Goal: Transaction & Acquisition: Purchase product/service

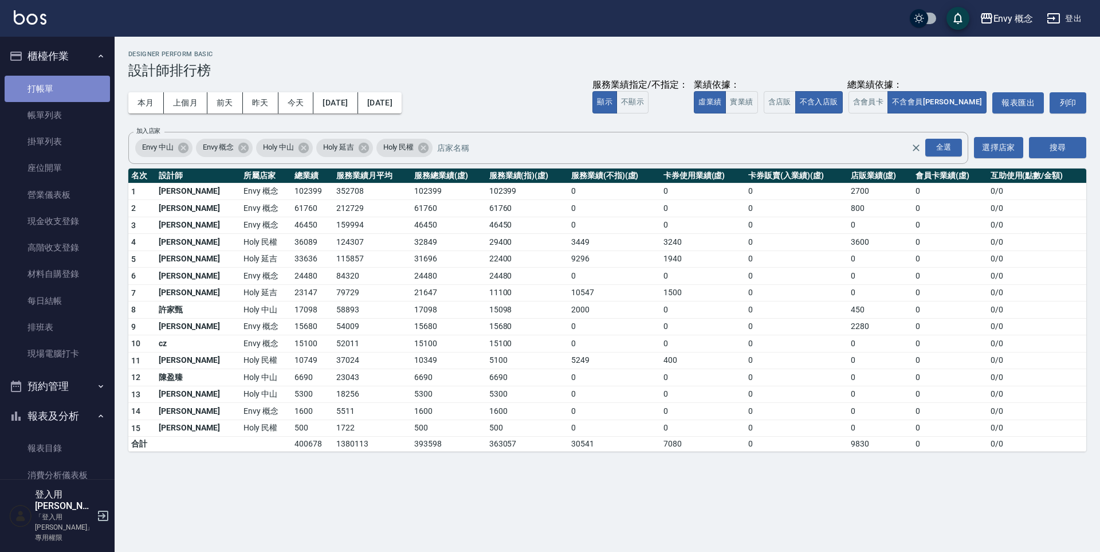
click at [71, 84] on link "打帳單" at bounding box center [57, 89] width 105 height 26
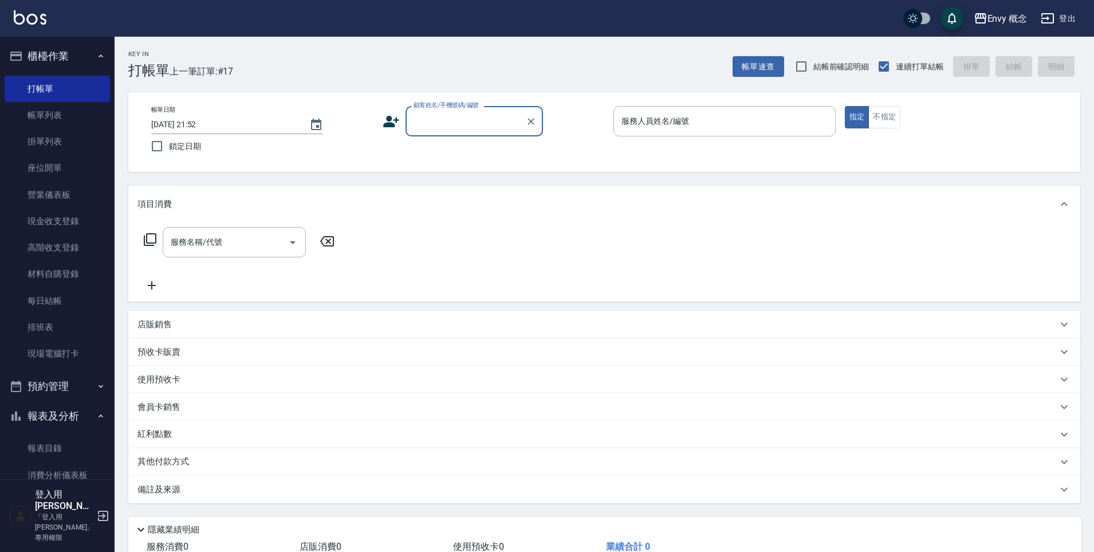
click at [437, 121] on input "顧客姓名/手機號碼/編號" at bounding box center [466, 121] width 110 height 20
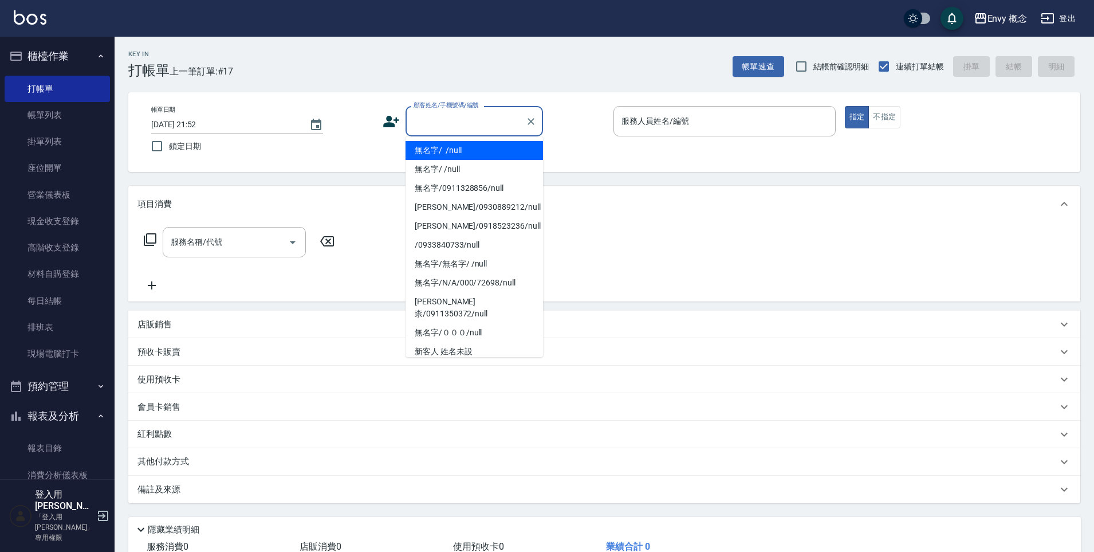
click at [447, 148] on li "無名字/ /null" at bounding box center [473, 150] width 137 height 19
type input "無名字/ /null"
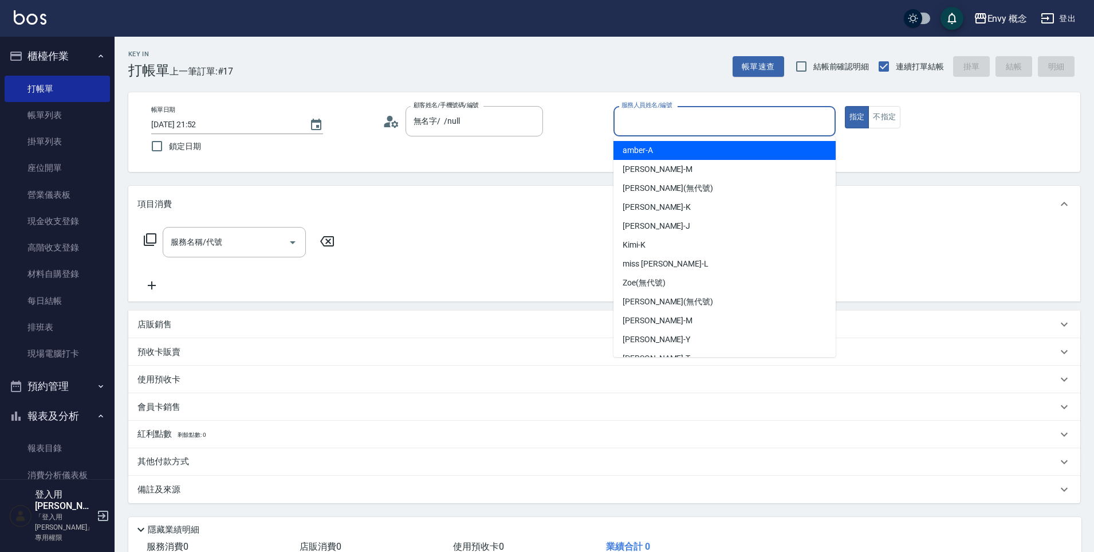
click at [665, 119] on input "服務人員姓名/編號" at bounding box center [725, 121] width 212 height 20
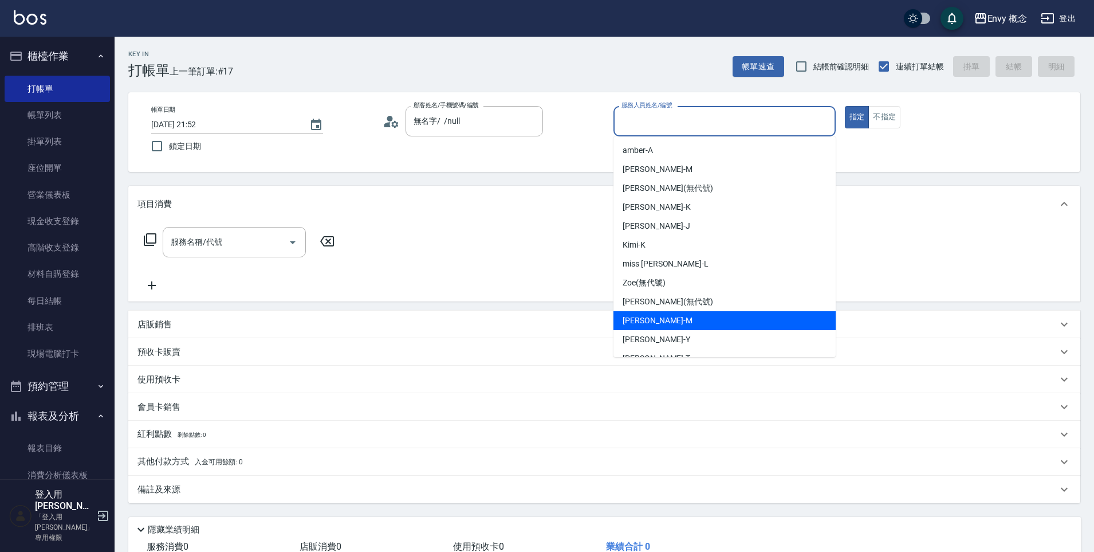
click at [706, 326] on div "[PERSON_NAME]" at bounding box center [724, 320] width 222 height 19
type input "[PERSON_NAME]"
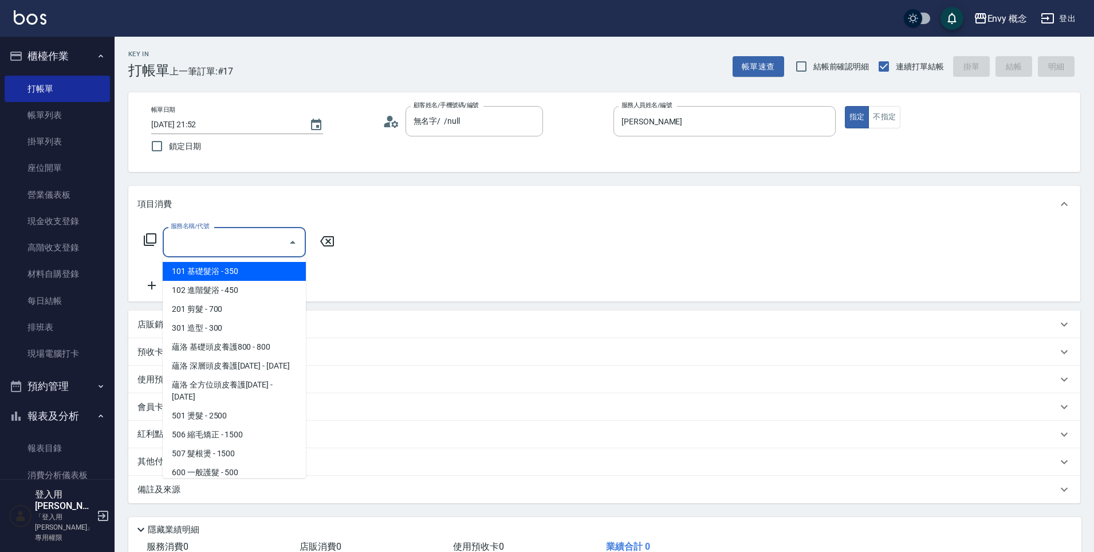
click at [250, 249] on input "服務名稱/代號" at bounding box center [226, 242] width 116 height 20
type input "ㄕ"
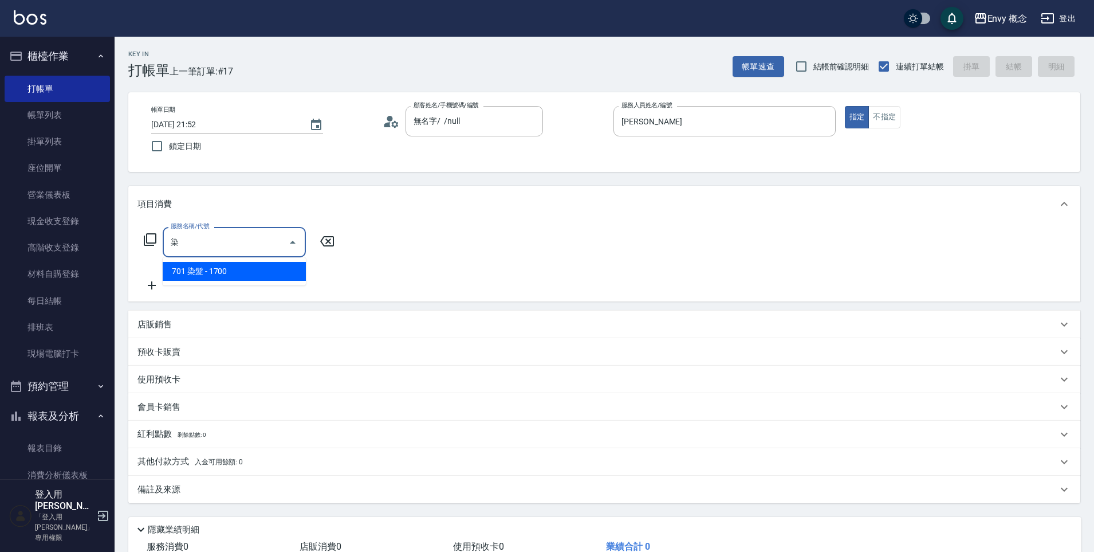
click at [254, 267] on span "701 染髮 - 1700" at bounding box center [234, 271] width 143 height 19
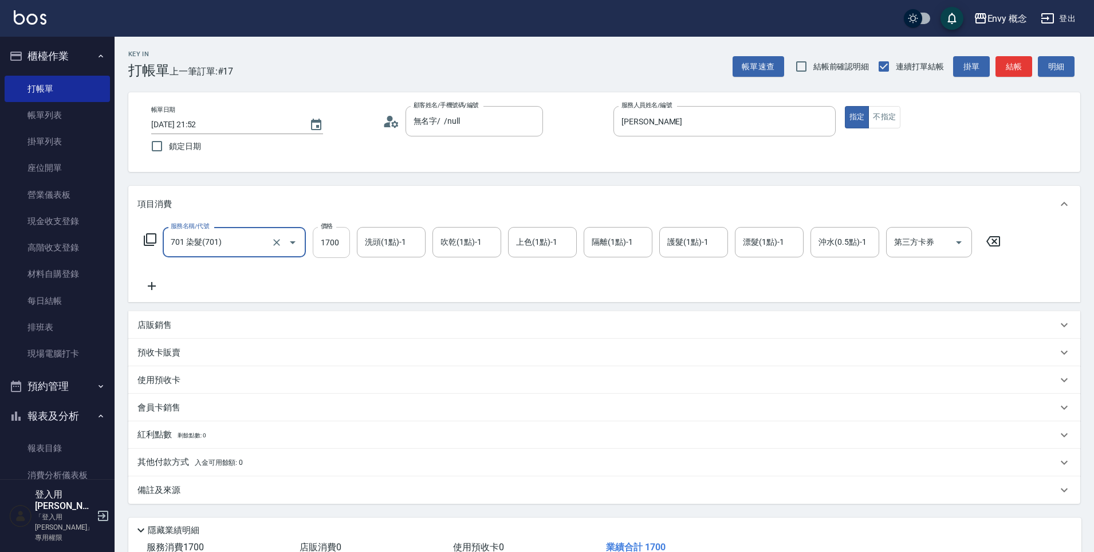
type input "701 染髮(701)"
click at [337, 244] on input "1700" at bounding box center [331, 242] width 37 height 31
type input "3000"
click at [225, 461] on span "入金可用餘額: 0" at bounding box center [219, 462] width 49 height 8
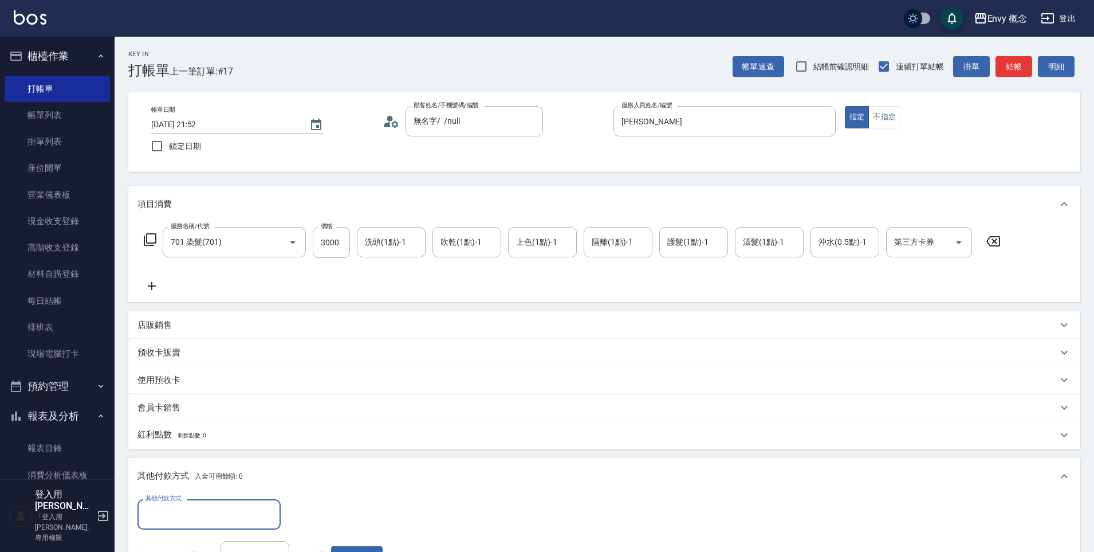
click at [230, 517] on input "其他付款方式" at bounding box center [209, 514] width 133 height 20
click at [240, 466] on span "信用卡" at bounding box center [208, 465] width 143 height 19
type input "信用卡"
type input "3000"
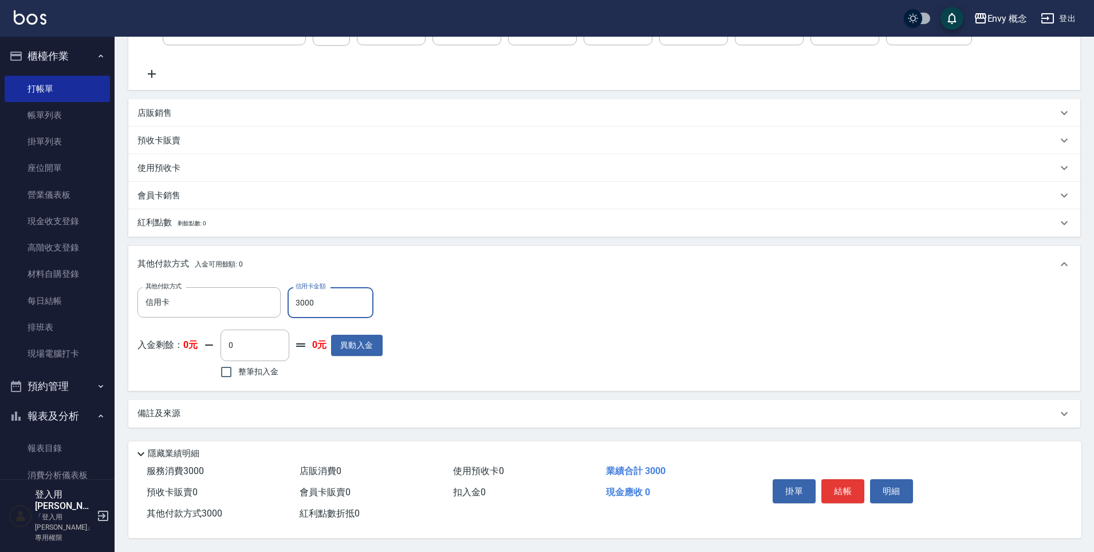
click at [848, 487] on button "結帳" at bounding box center [842, 491] width 43 height 24
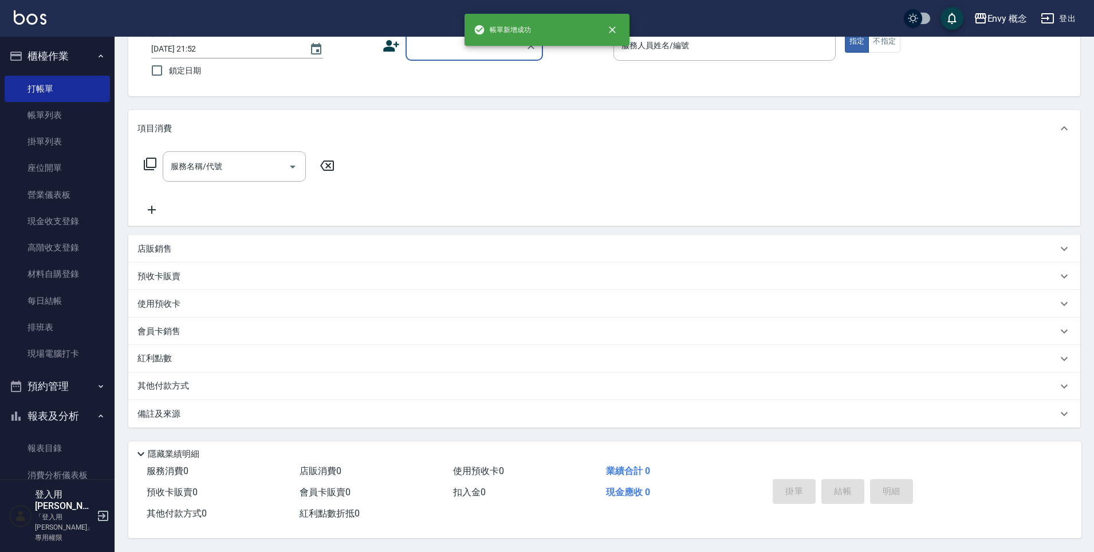
scroll to position [0, 0]
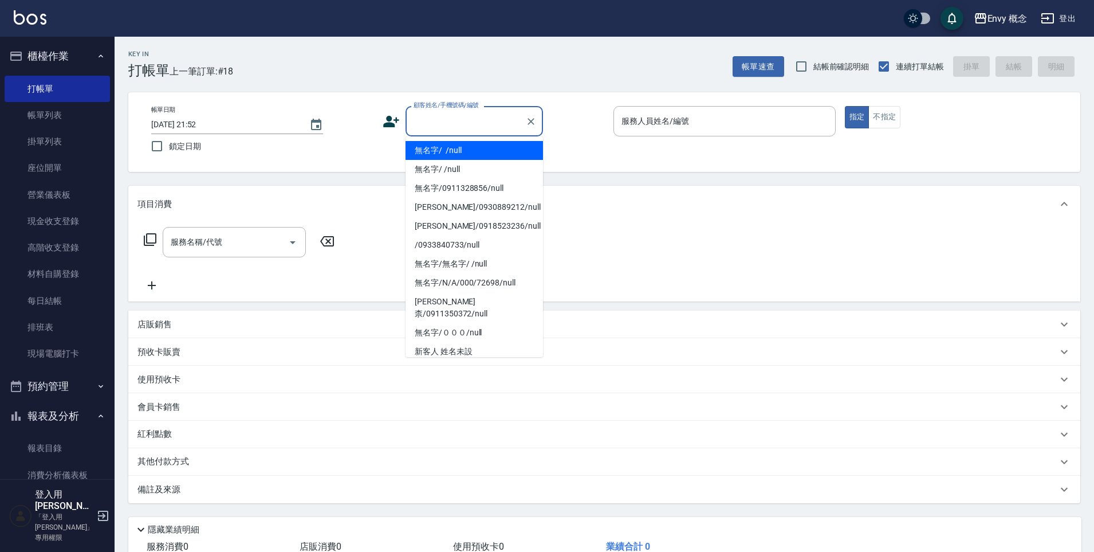
click at [434, 121] on input "顧客姓名/手機號碼/編號" at bounding box center [466, 121] width 110 height 20
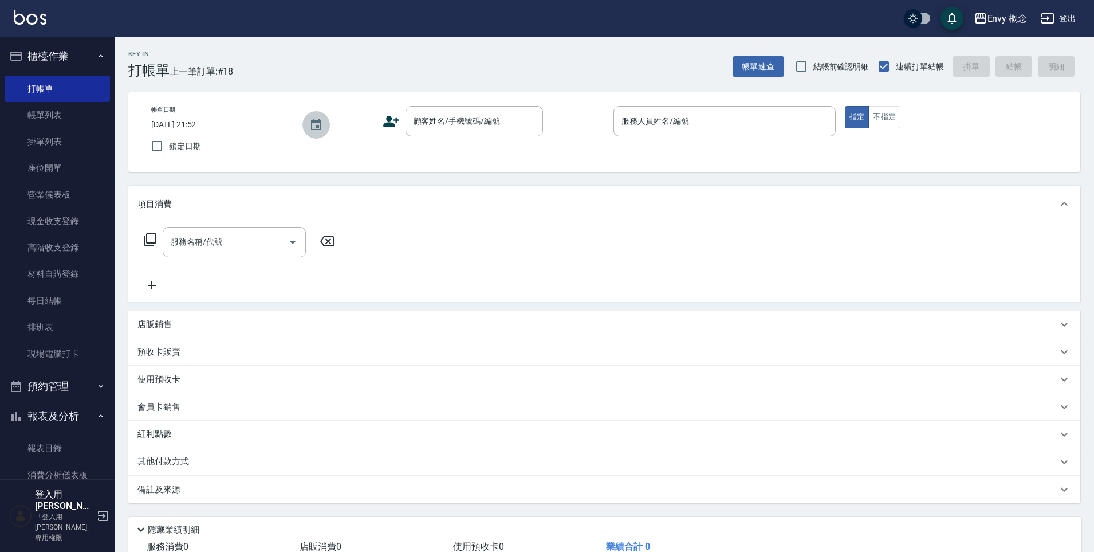
click at [315, 127] on icon "Choose date, selected date is 2025-10-09" at bounding box center [316, 125] width 14 height 14
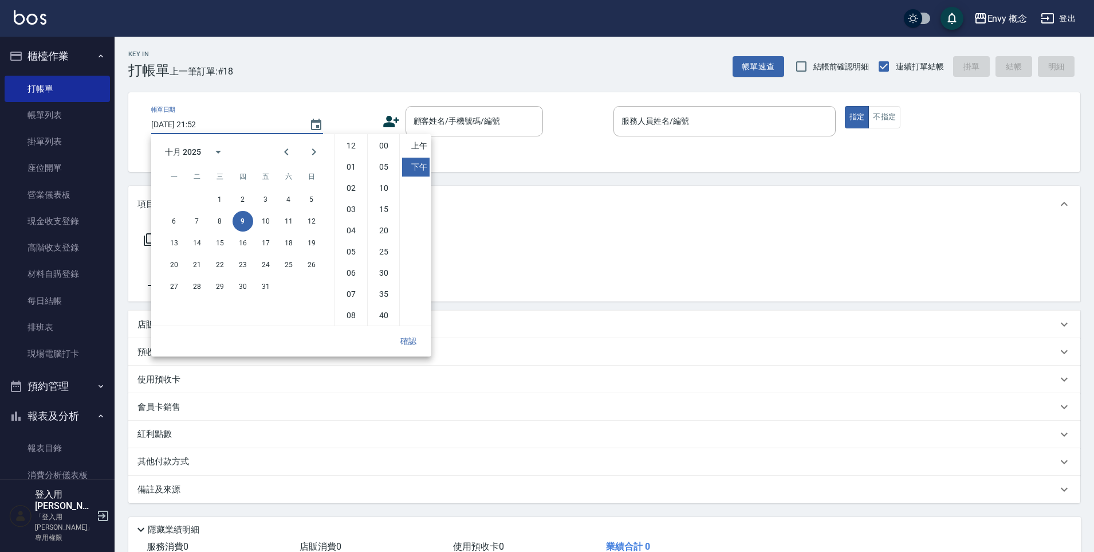
scroll to position [64, 0]
click at [261, 217] on button "10" at bounding box center [265, 221] width 21 height 21
type input "[DATE] 21:52"
click at [466, 121] on input "顧客姓名/手機號碼/編號" at bounding box center [466, 121] width 110 height 20
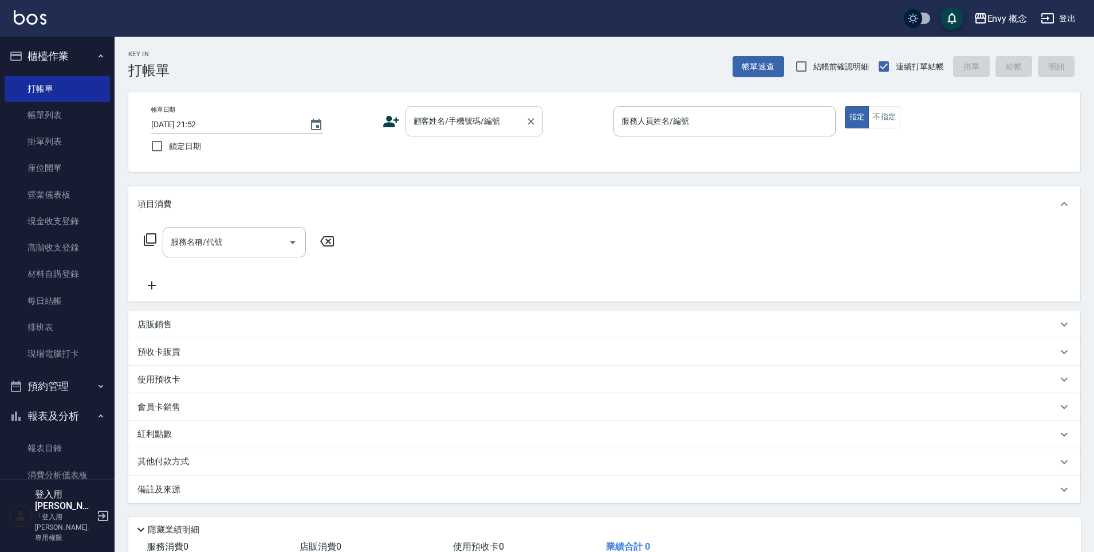
click at [468, 124] on input "顧客姓名/手機號碼/編號" at bounding box center [466, 121] width 110 height 20
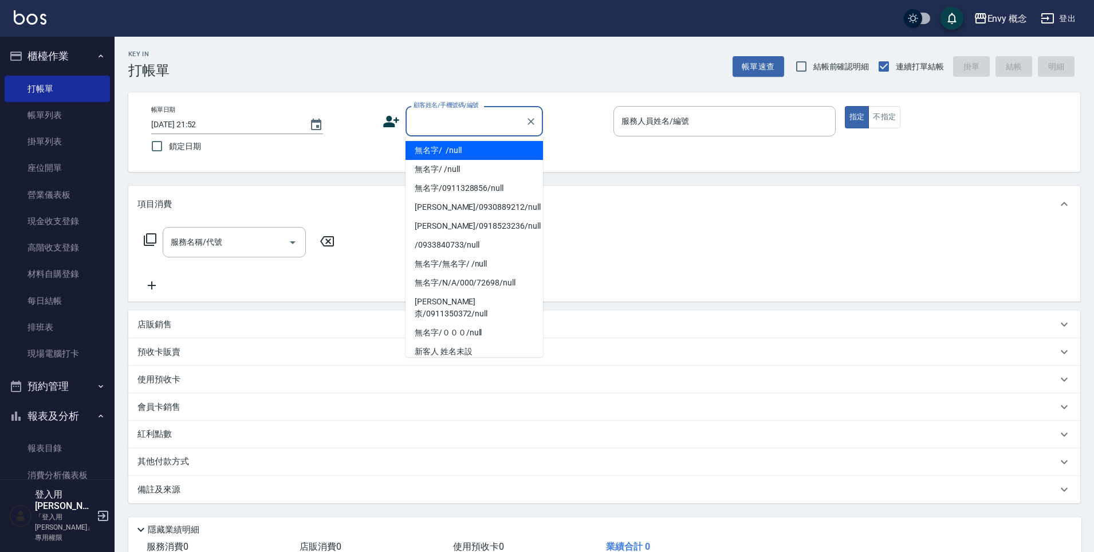
click at [469, 151] on li "無名字/ /null" at bounding box center [473, 150] width 137 height 19
type input "無名字/ /null"
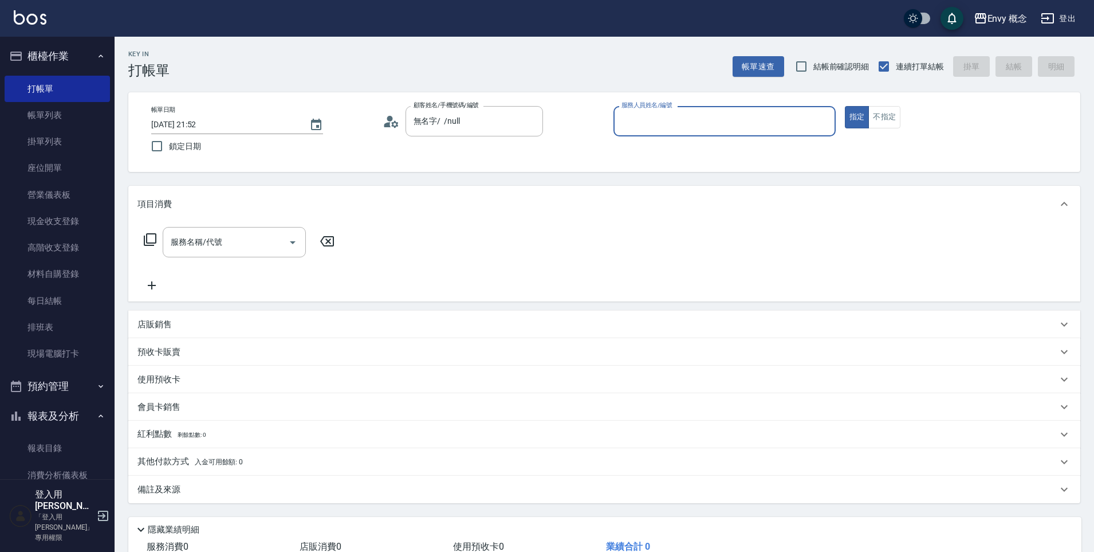
click at [686, 109] on div "服務人員姓名/編號" at bounding box center [724, 121] width 222 height 30
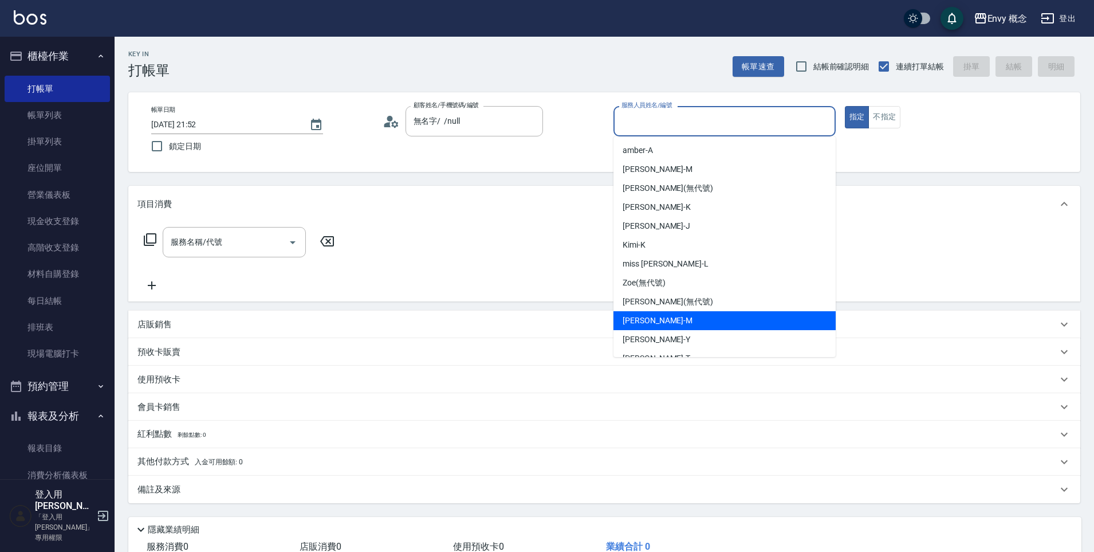
click at [688, 319] on div "[PERSON_NAME]" at bounding box center [724, 320] width 222 height 19
type input "[PERSON_NAME]"
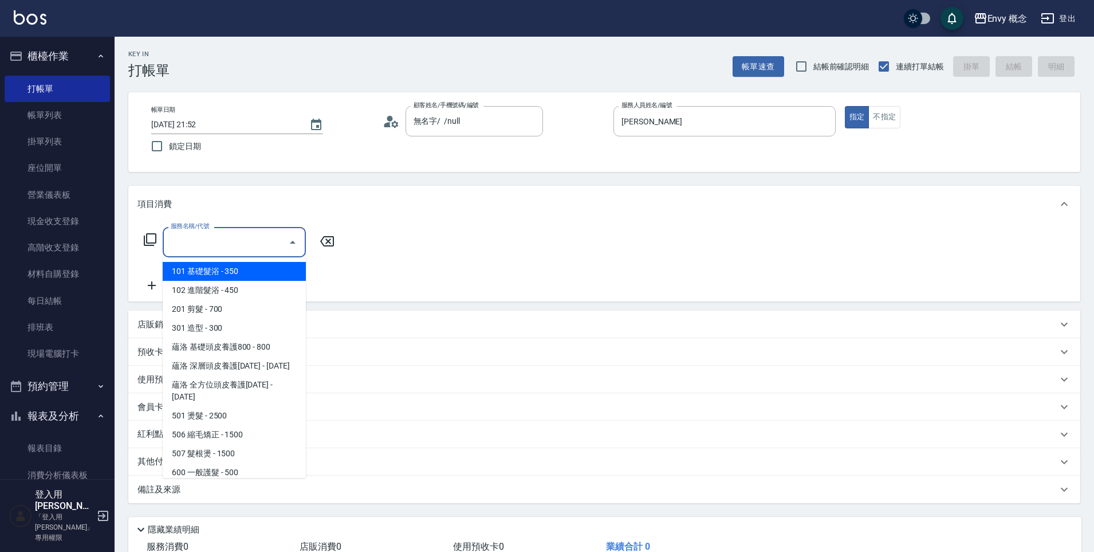
click at [260, 246] on input "服務名稱/代號" at bounding box center [226, 242] width 116 height 20
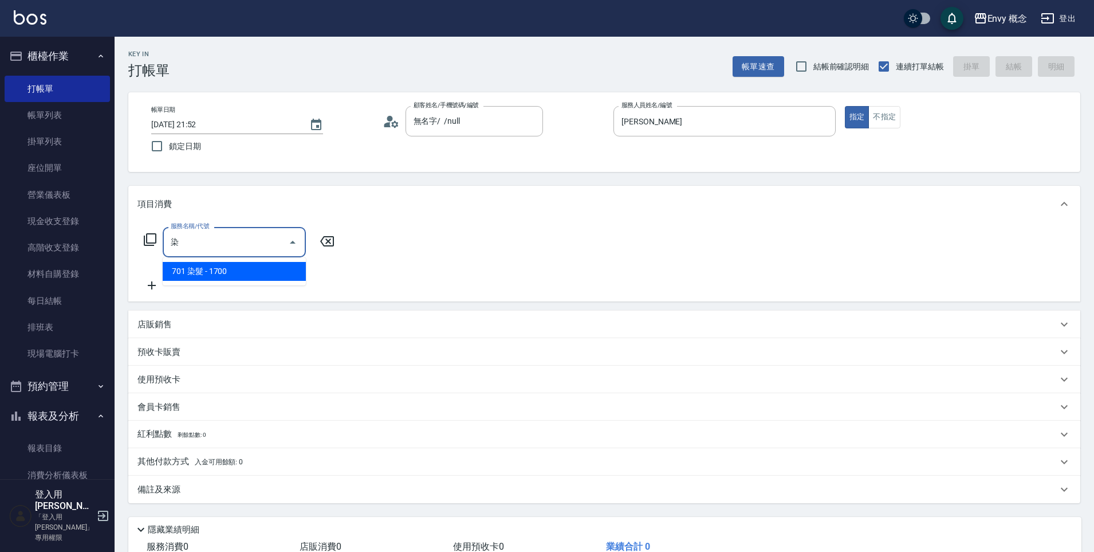
click at [298, 274] on span "701 染髮 - 1700" at bounding box center [234, 271] width 143 height 19
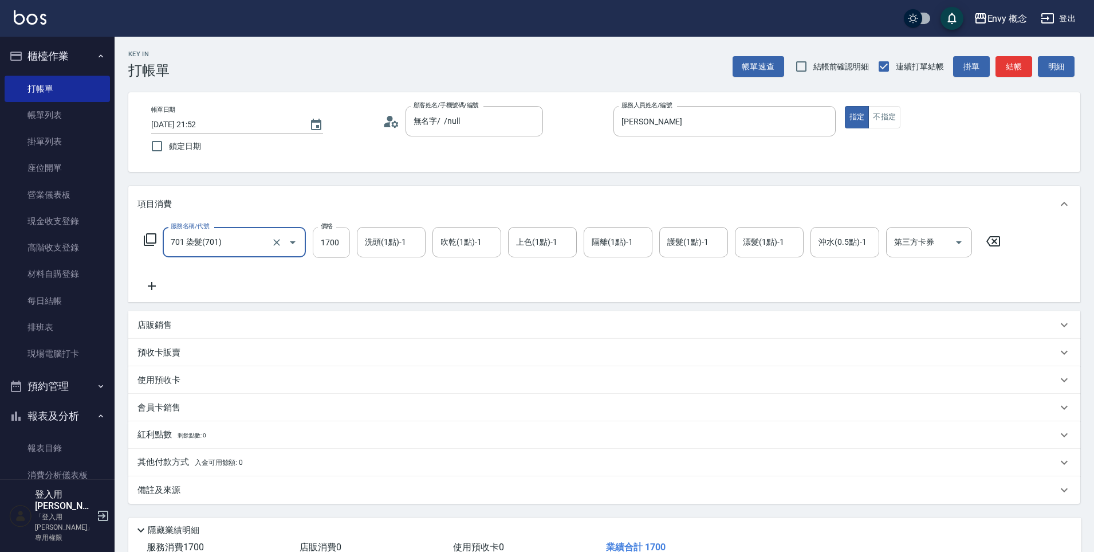
type input "701 染髮(701)"
click at [335, 243] on input "1700" at bounding box center [331, 242] width 37 height 31
type input "3000"
click at [297, 456] on div "其他付款方式 入金可用餘額: 0" at bounding box center [597, 462] width 920 height 13
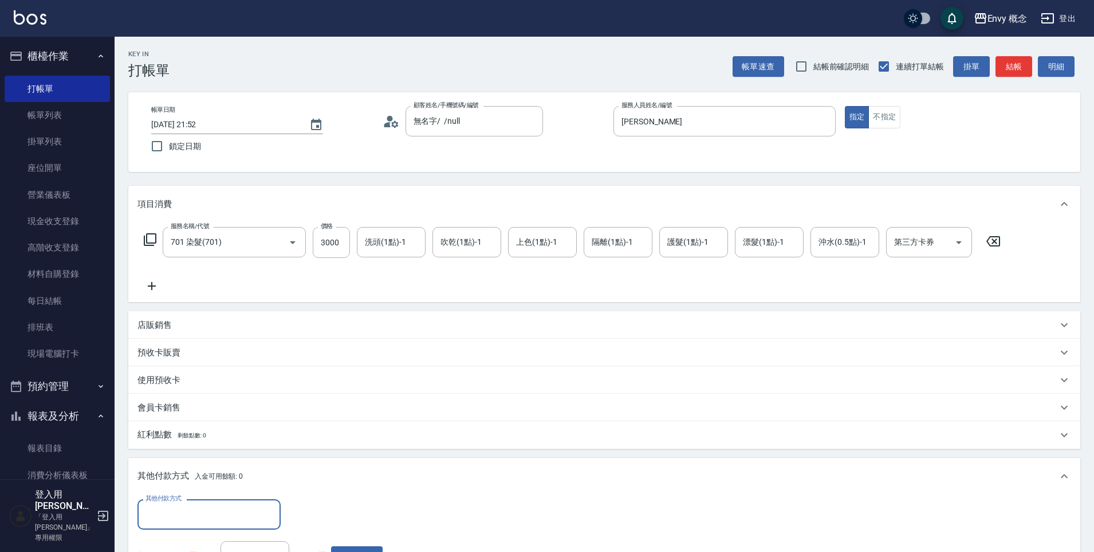
scroll to position [0, 0]
click at [271, 502] on div "其他付款方式" at bounding box center [208, 514] width 143 height 30
drag, startPoint x: 262, startPoint y: 461, endPoint x: 274, endPoint y: 450, distance: 15.8
click at [262, 461] on span "信用卡" at bounding box center [208, 465] width 143 height 19
type input "信用卡"
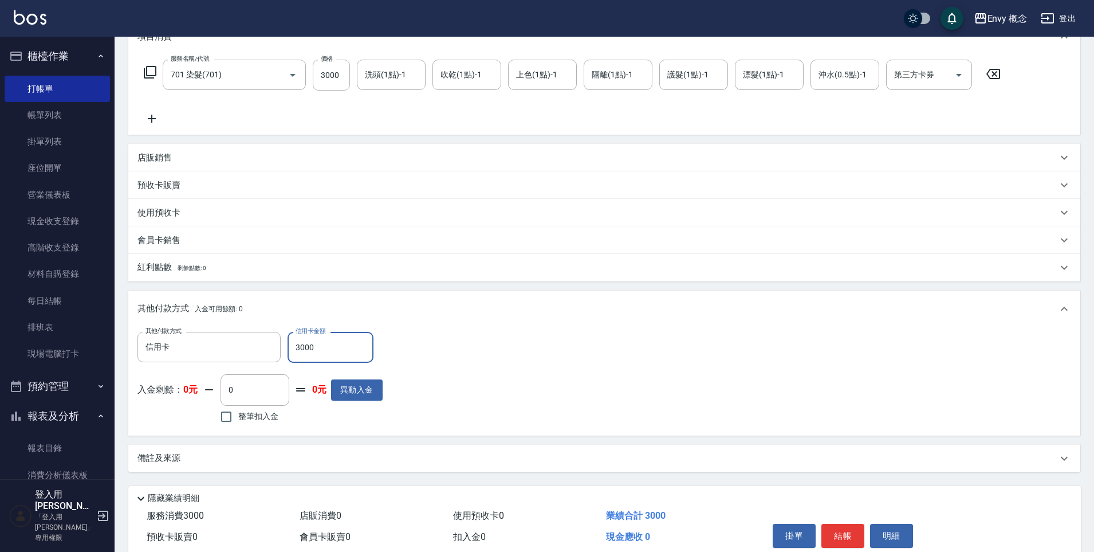
scroll to position [217, 0]
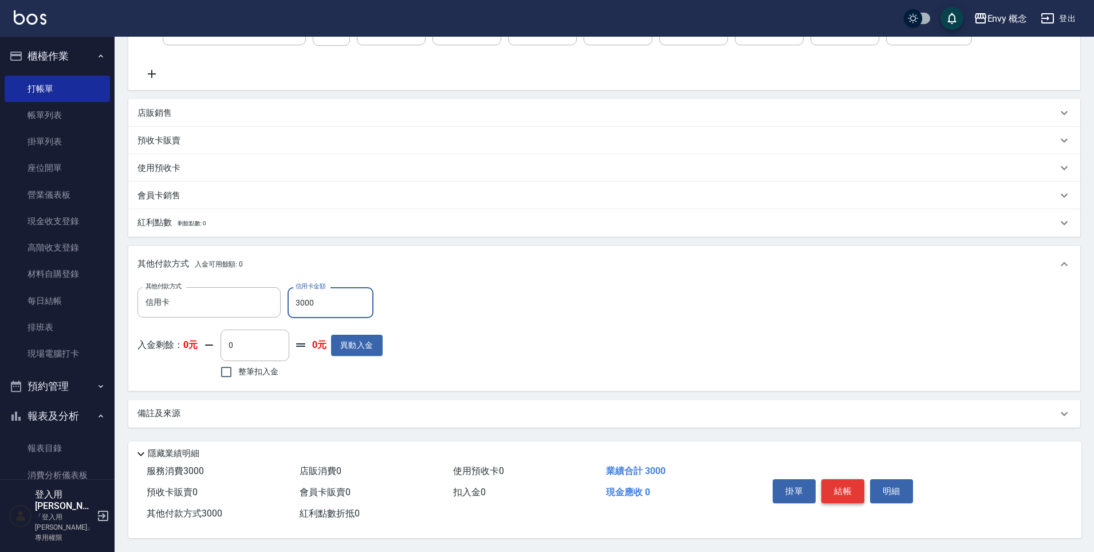
type input "3000"
click at [852, 493] on button "結帳" at bounding box center [842, 491] width 43 height 24
type input "[DATE] 21:53"
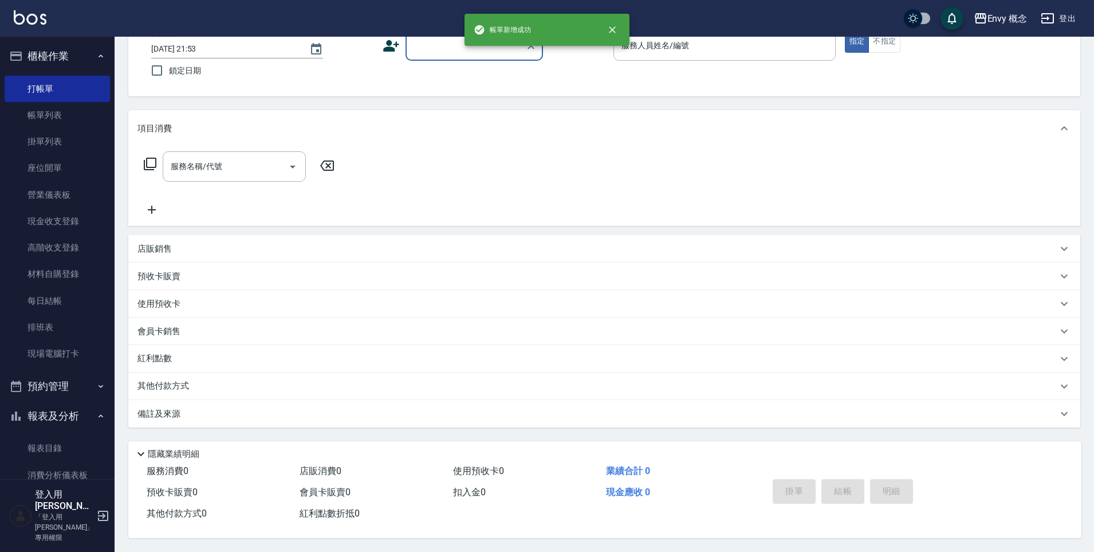
scroll to position [0, 0]
